Goal: Find specific page/section: Find specific page/section

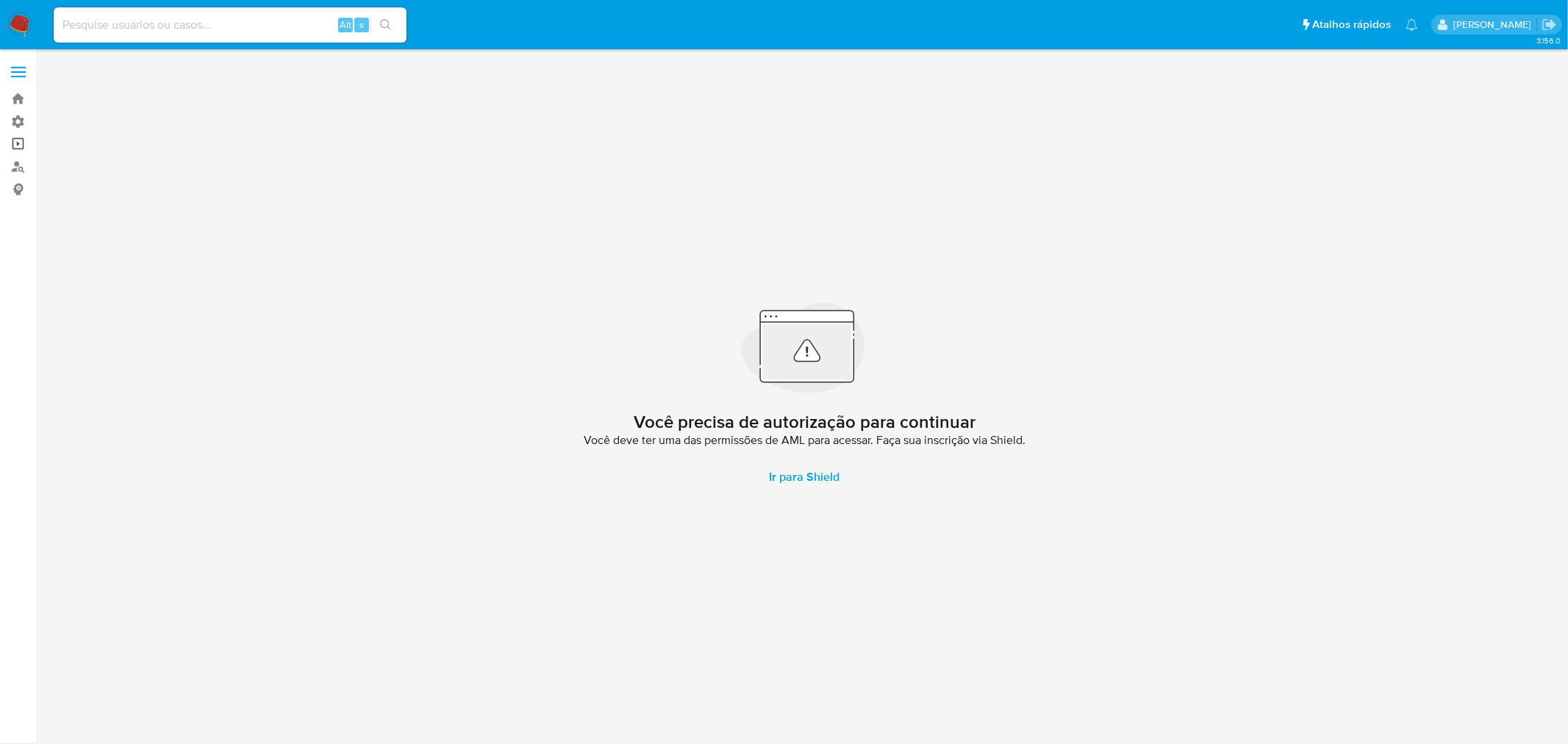
drag, startPoint x: 17, startPoint y: 144, endPoint x: 32, endPoint y: 144, distance: 15.0
click at [17, 144] on link "Operações em massa" at bounding box center [87, 144] width 175 height 23
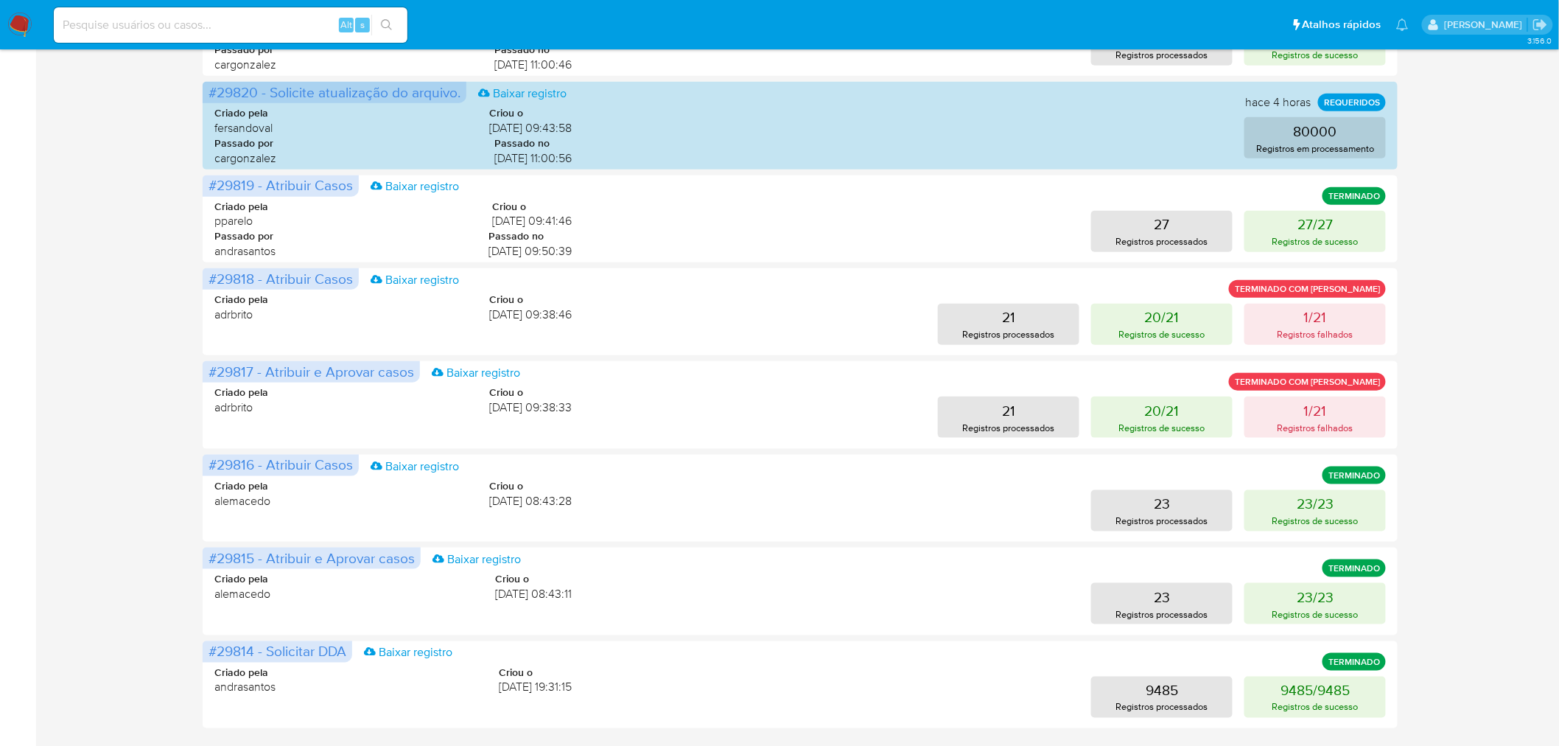
scroll to position [512, 0]
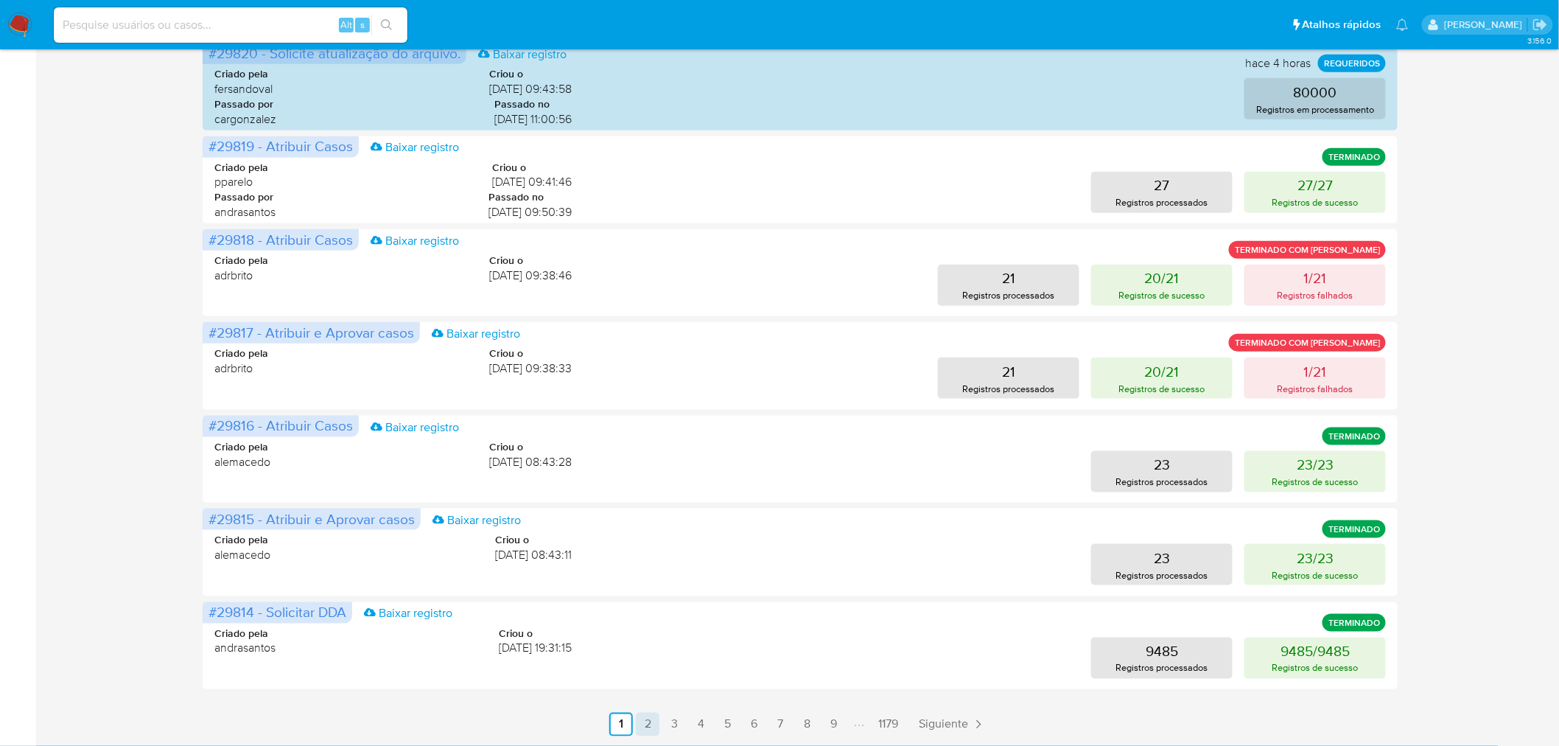
click at [651, 717] on link "2" at bounding box center [648, 725] width 24 height 24
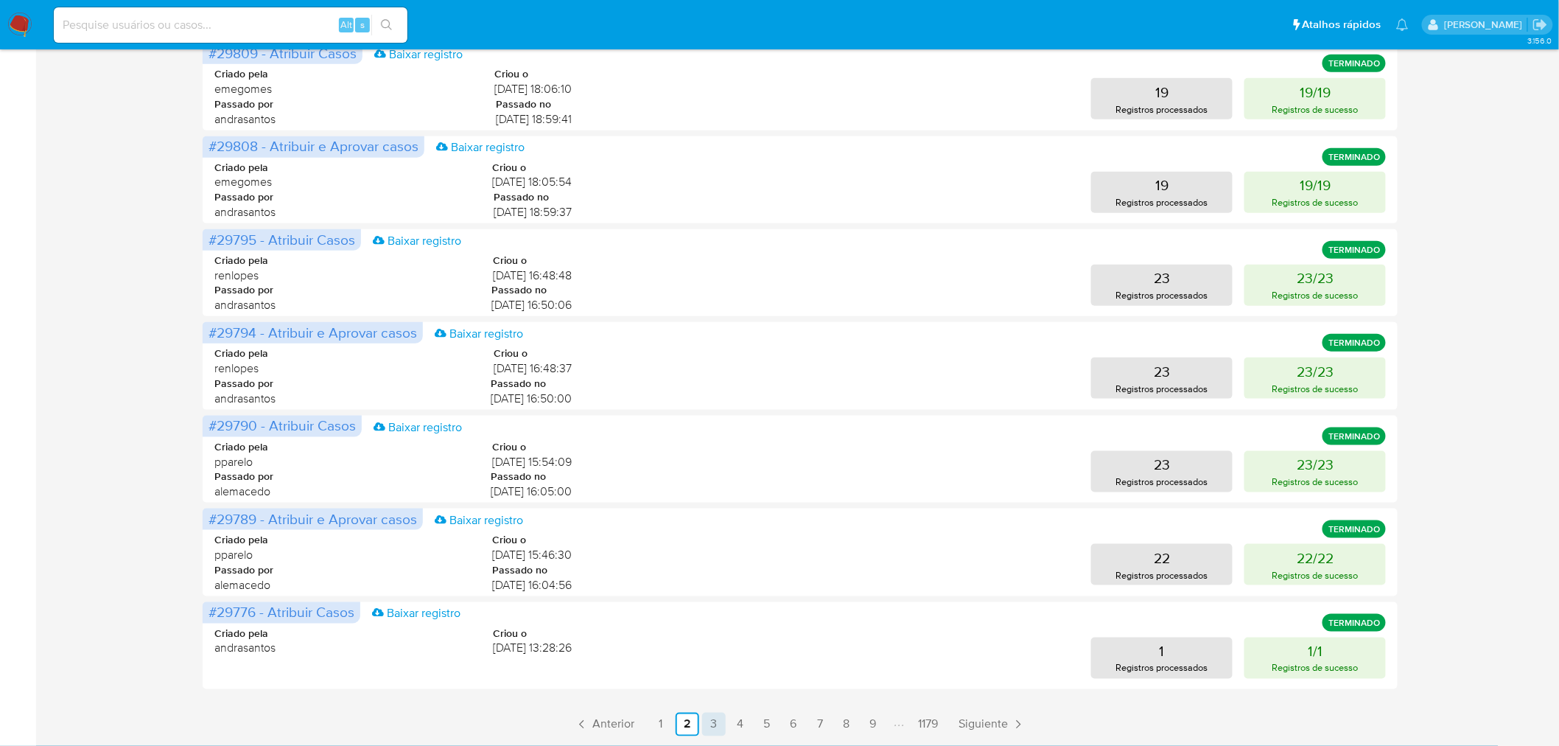
click at [713, 718] on link "3" at bounding box center [714, 725] width 24 height 24
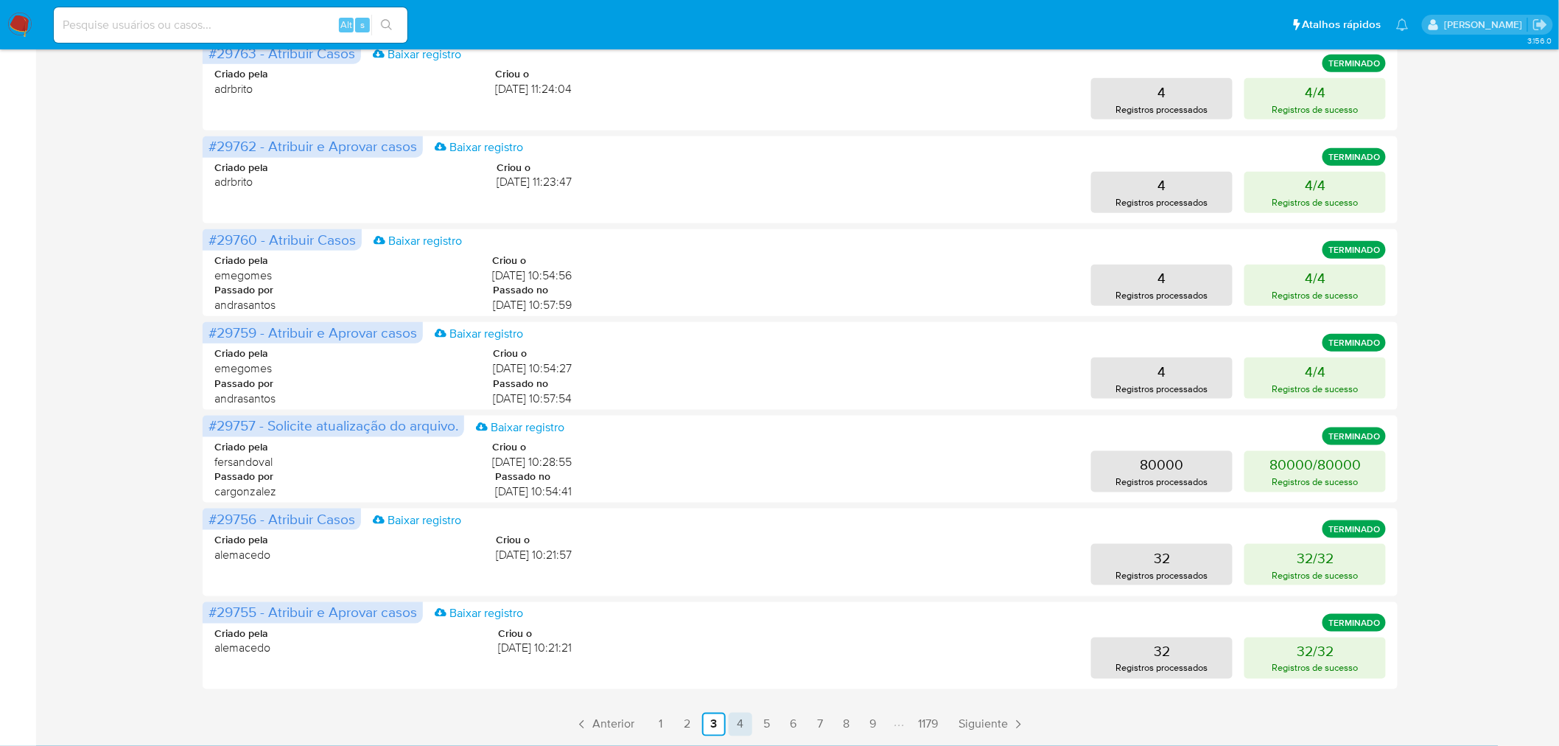
click at [734, 718] on link "4" at bounding box center [741, 725] width 24 height 24
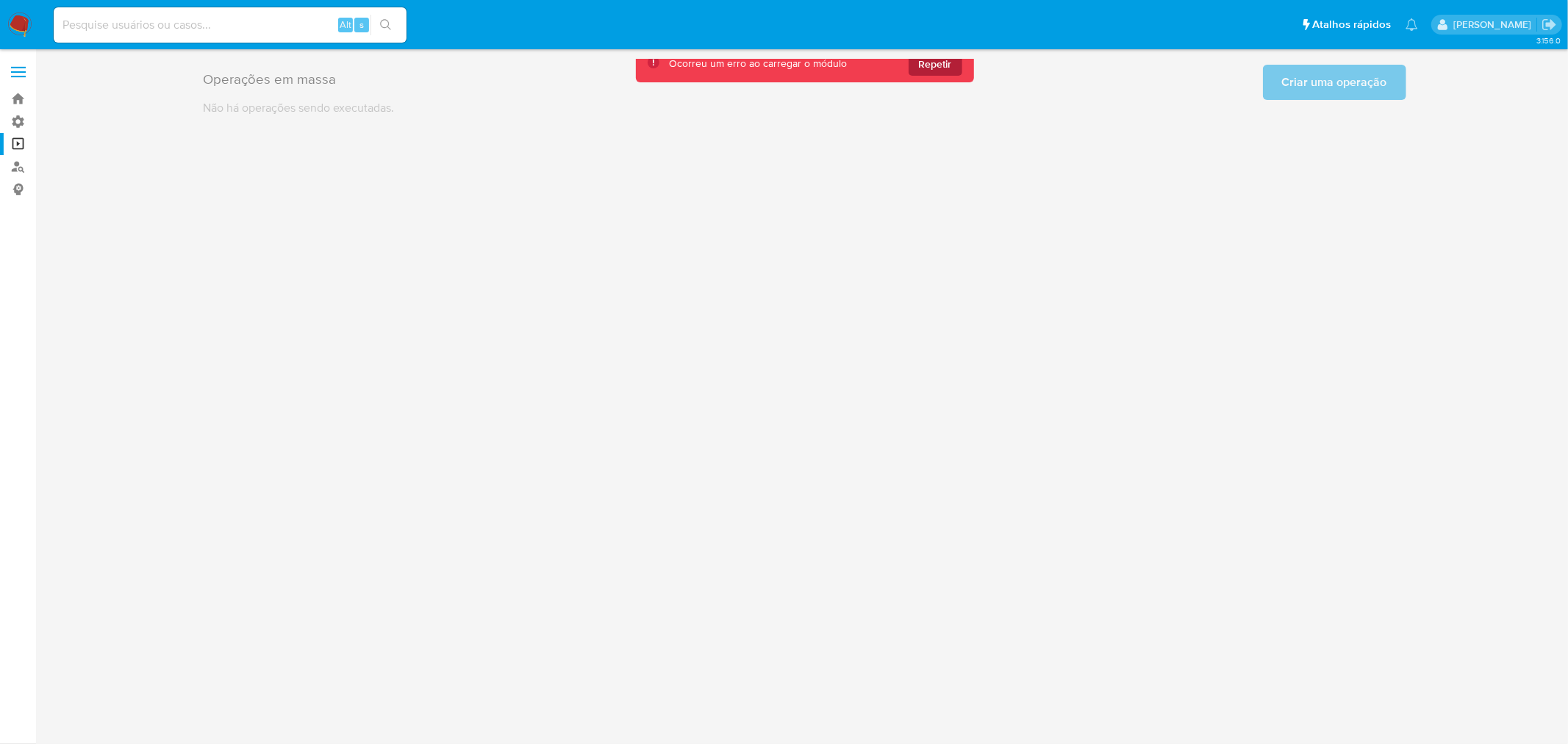
click at [937, 63] on span "Repetir" at bounding box center [935, 64] width 33 height 24
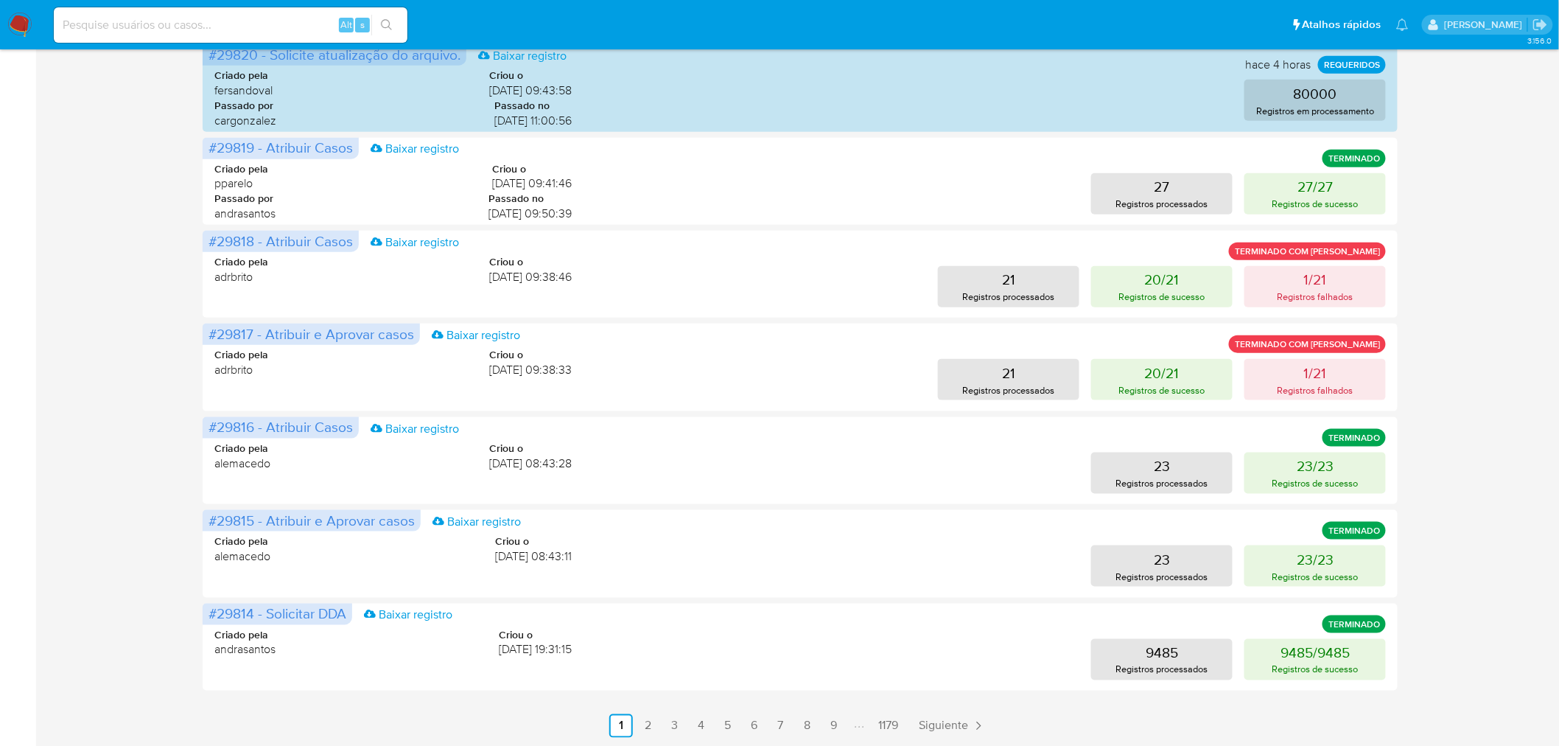
scroll to position [512, 0]
click at [728, 722] on link "5" at bounding box center [727, 725] width 24 height 24
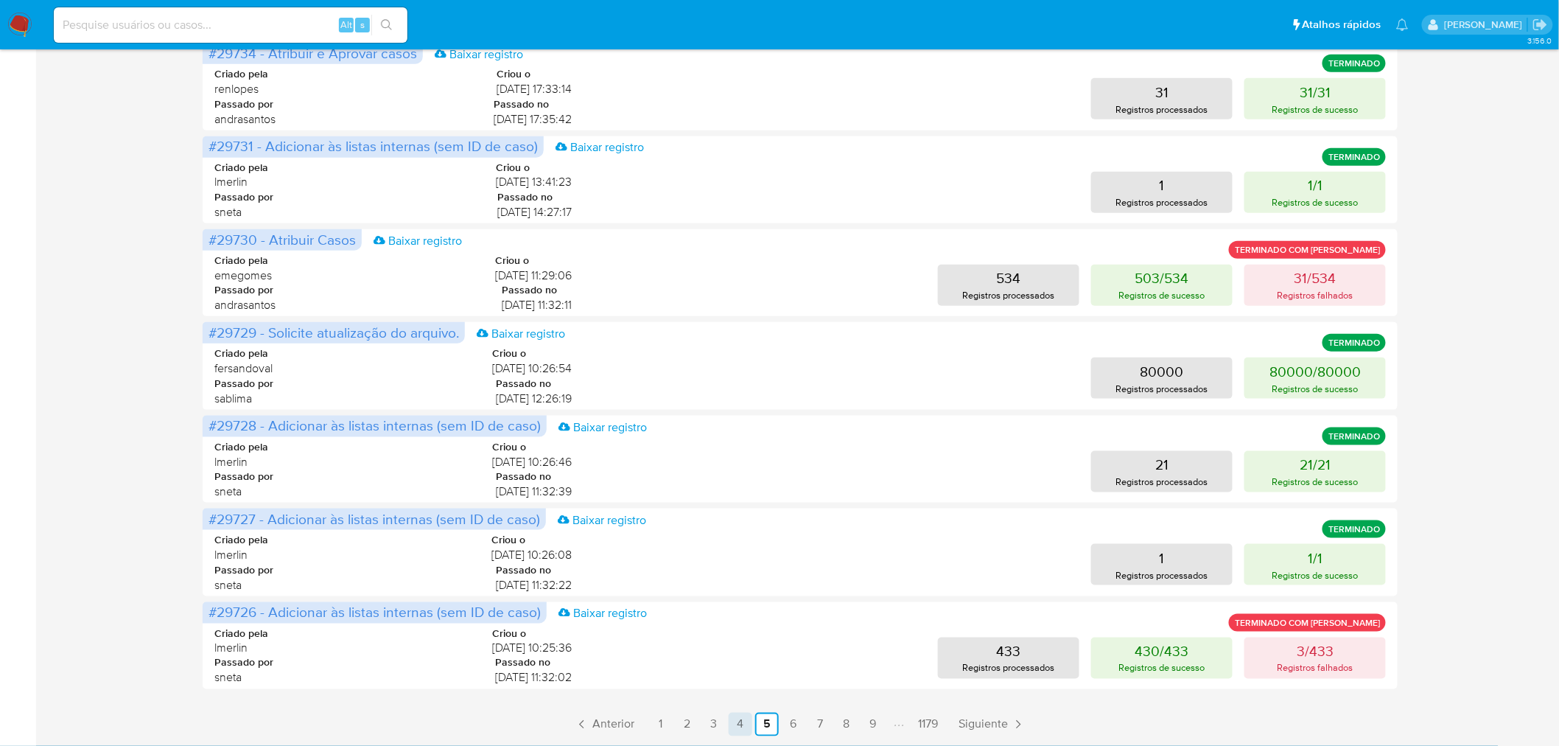
click at [732, 723] on link "4" at bounding box center [741, 725] width 24 height 24
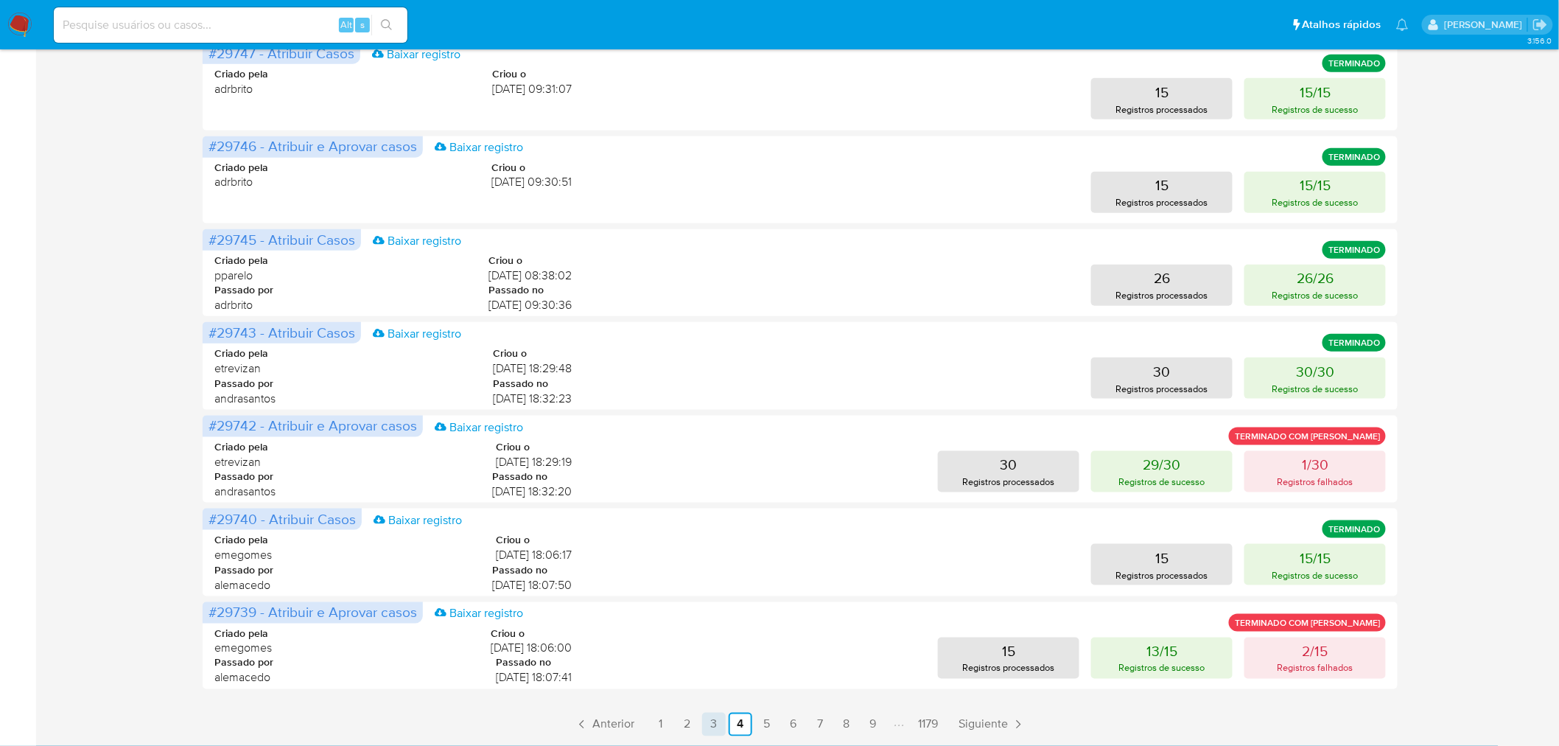
click at [709, 716] on link "3" at bounding box center [714, 725] width 24 height 24
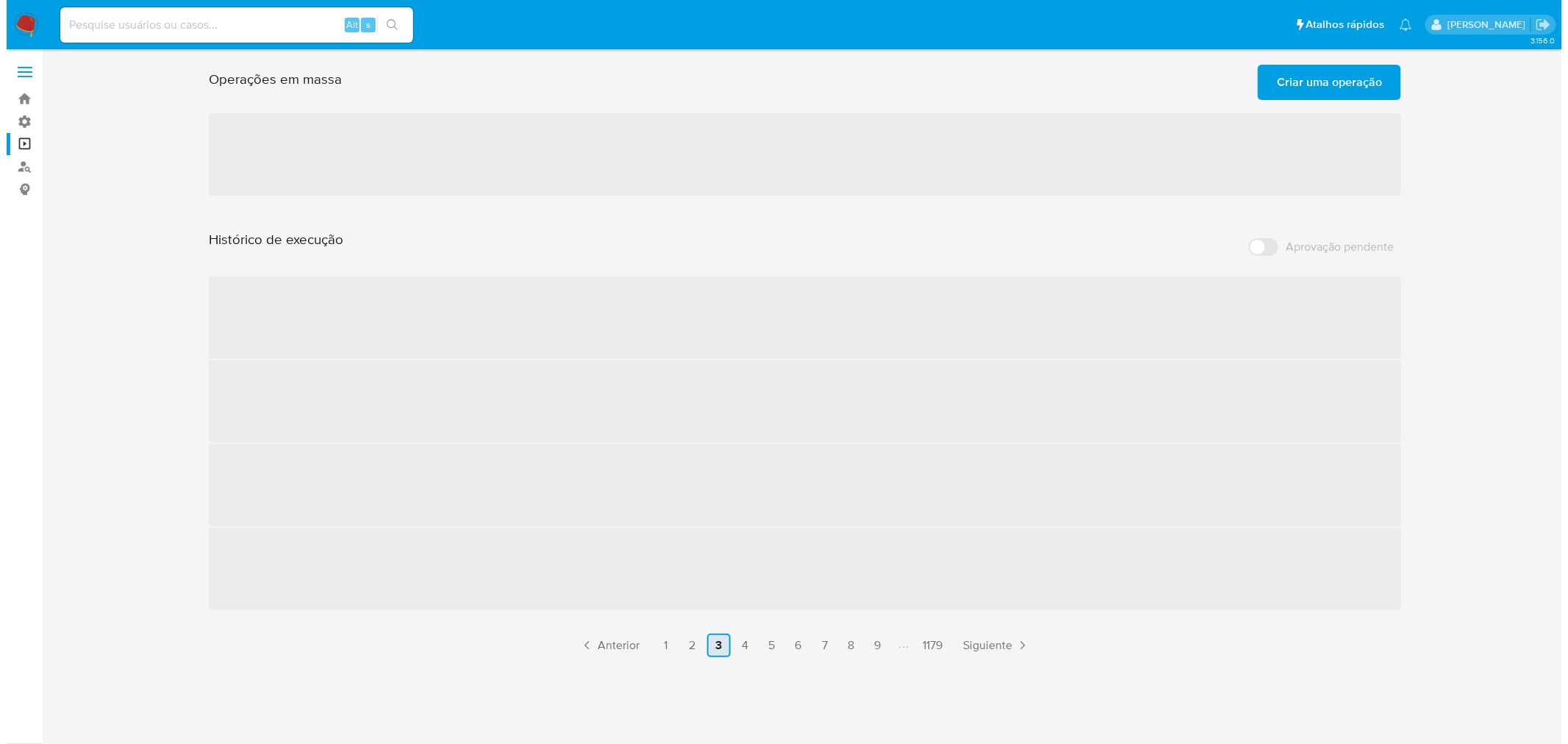
scroll to position [0, 0]
